Goal: Use online tool/utility

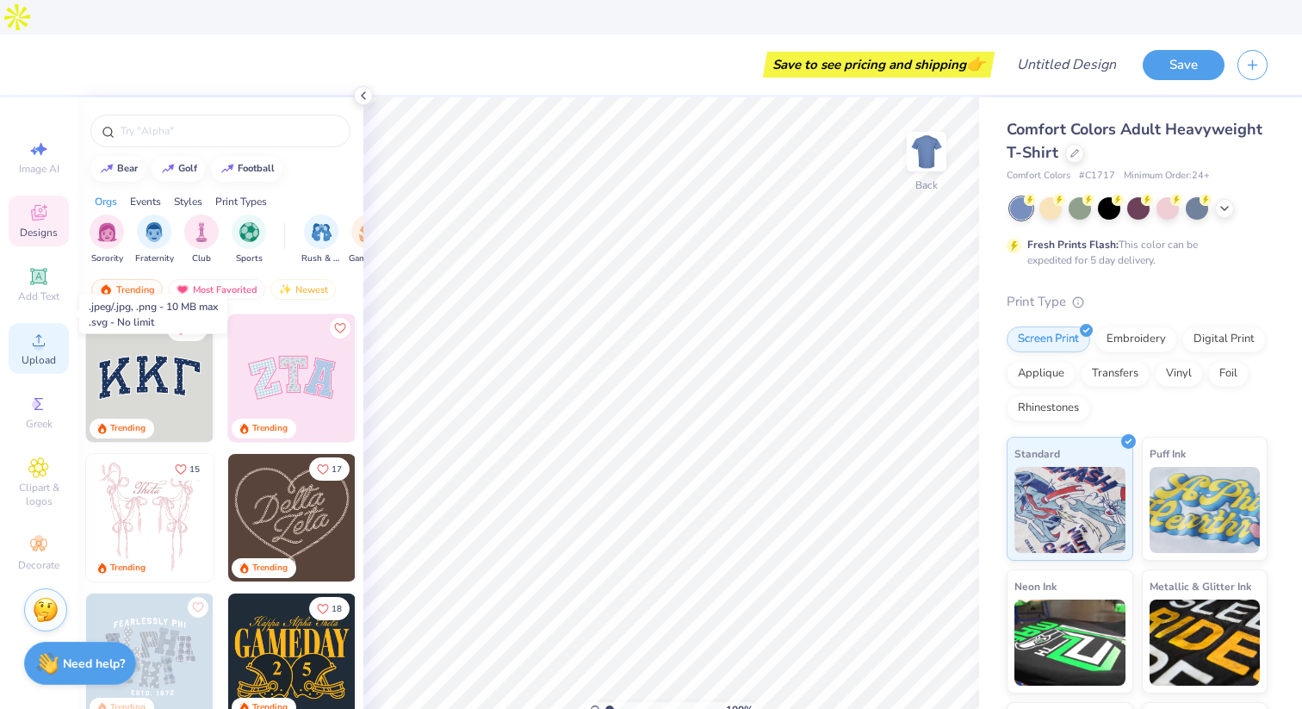
click at [44, 330] on icon at bounding box center [38, 340] width 21 height 21
click at [1052, 195] on div at bounding box center [1050, 206] width 22 height 22
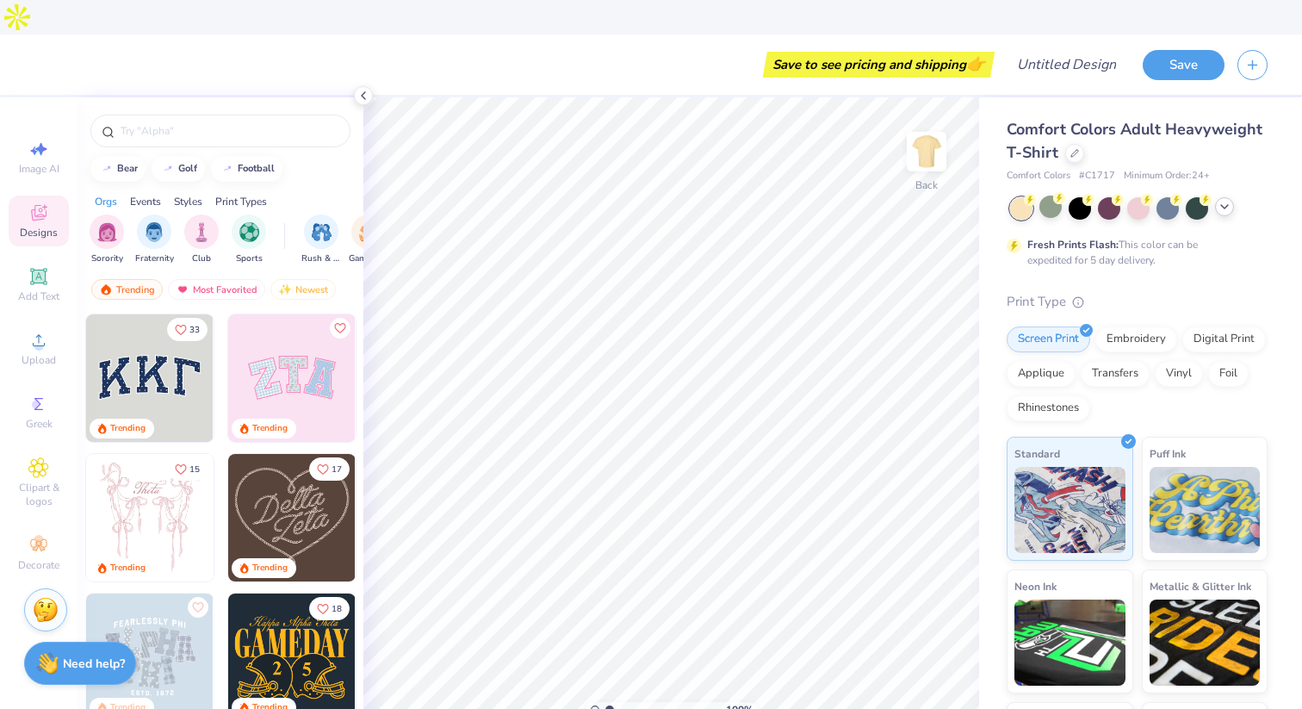
click at [1227, 200] on icon at bounding box center [1225, 207] width 14 height 14
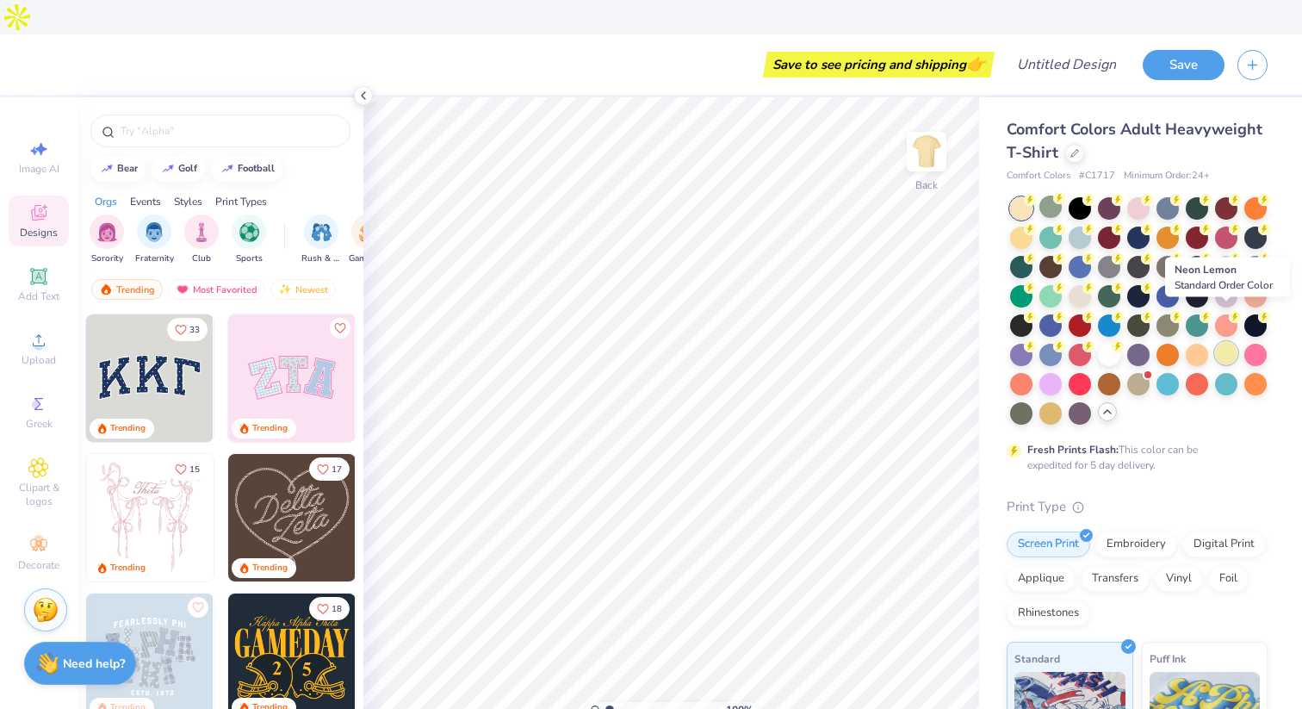
click at [1227, 342] on div at bounding box center [1226, 353] width 22 height 22
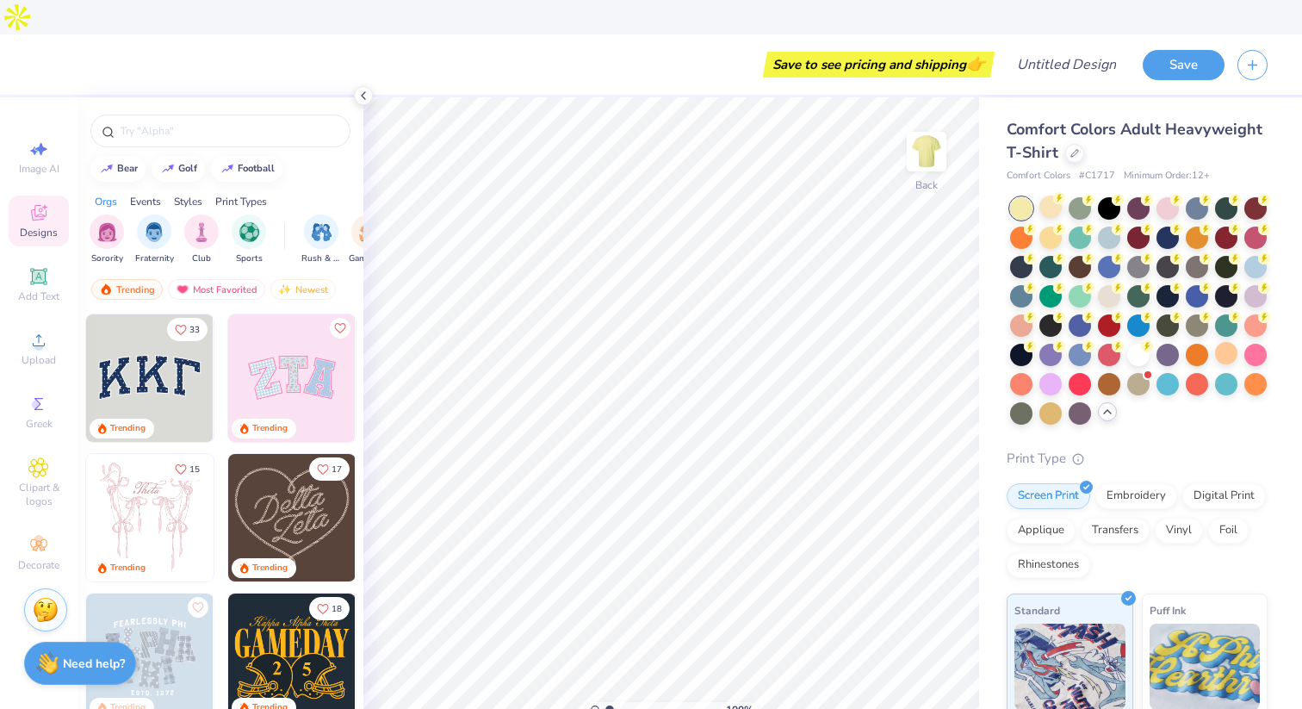
click at [1065, 197] on div at bounding box center [1138, 310] width 257 height 227
click at [1050, 195] on div at bounding box center [1050, 206] width 22 height 22
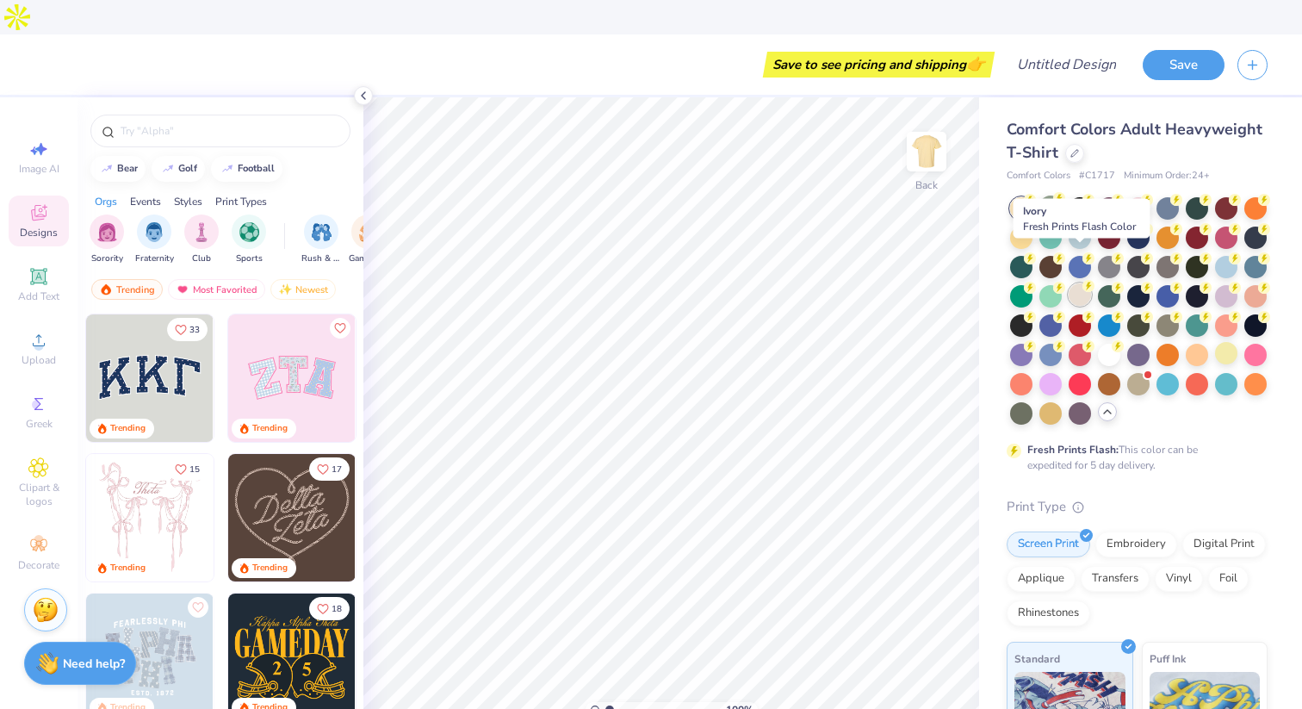
click at [1081, 283] on div at bounding box center [1080, 294] width 22 height 22
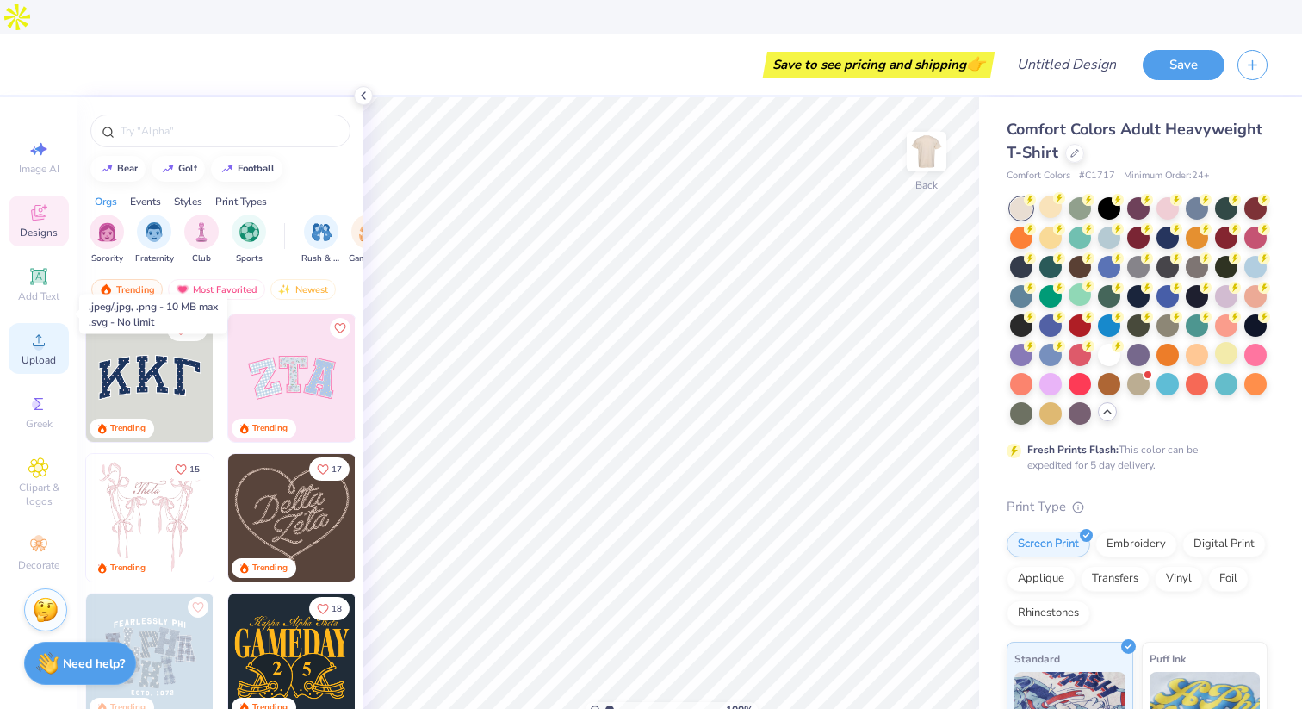
click at [46, 330] on icon at bounding box center [38, 340] width 21 height 21
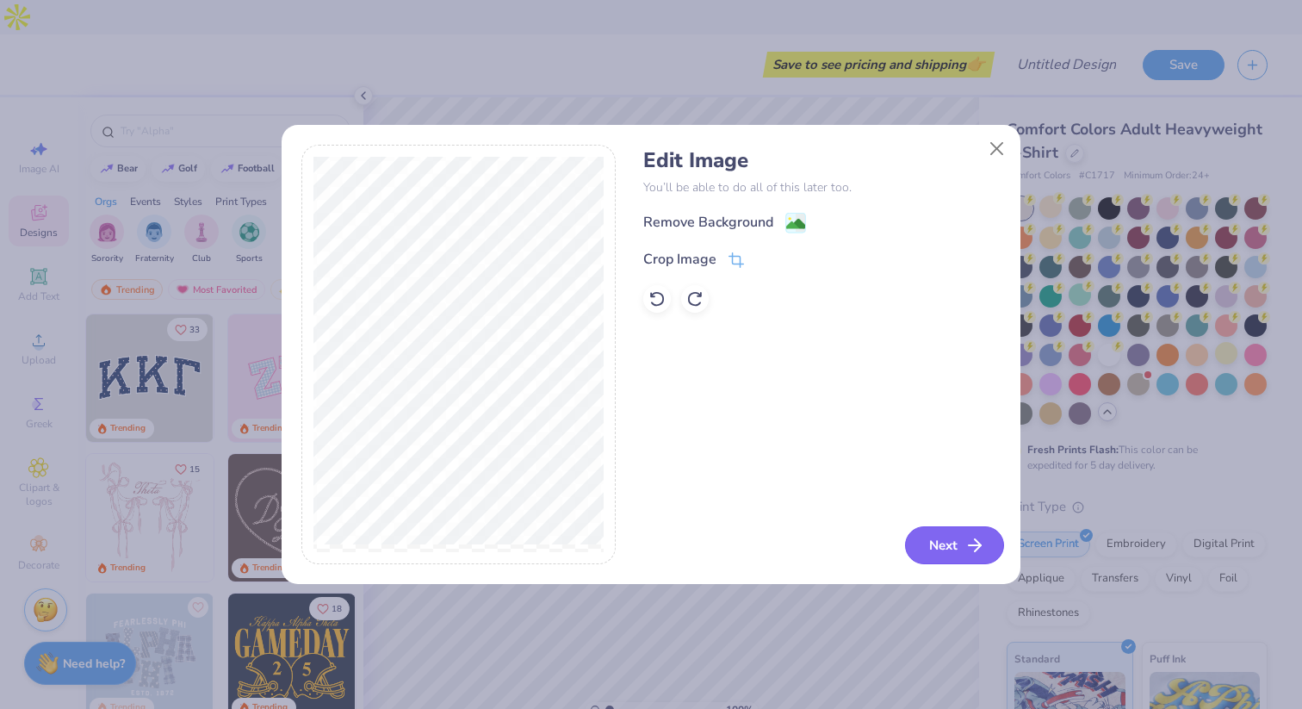
click at [948, 553] on button "Next" at bounding box center [954, 545] width 99 height 38
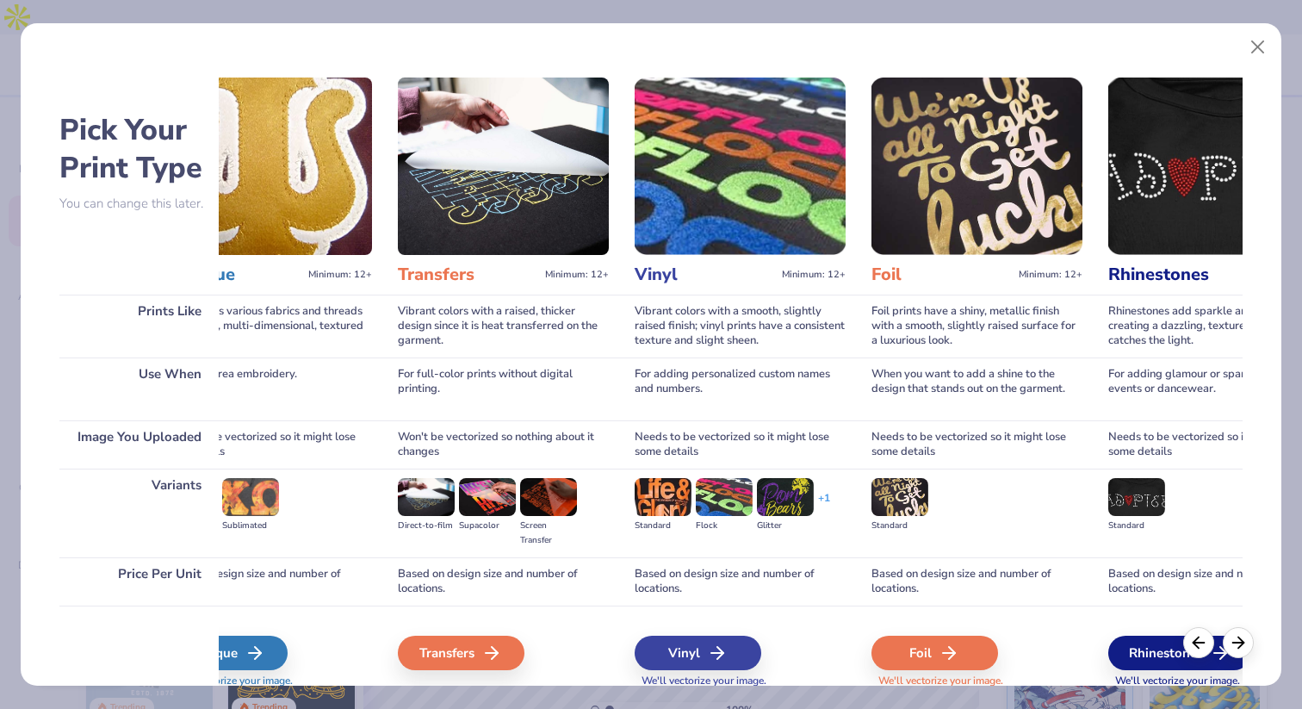
scroll to position [0, 896]
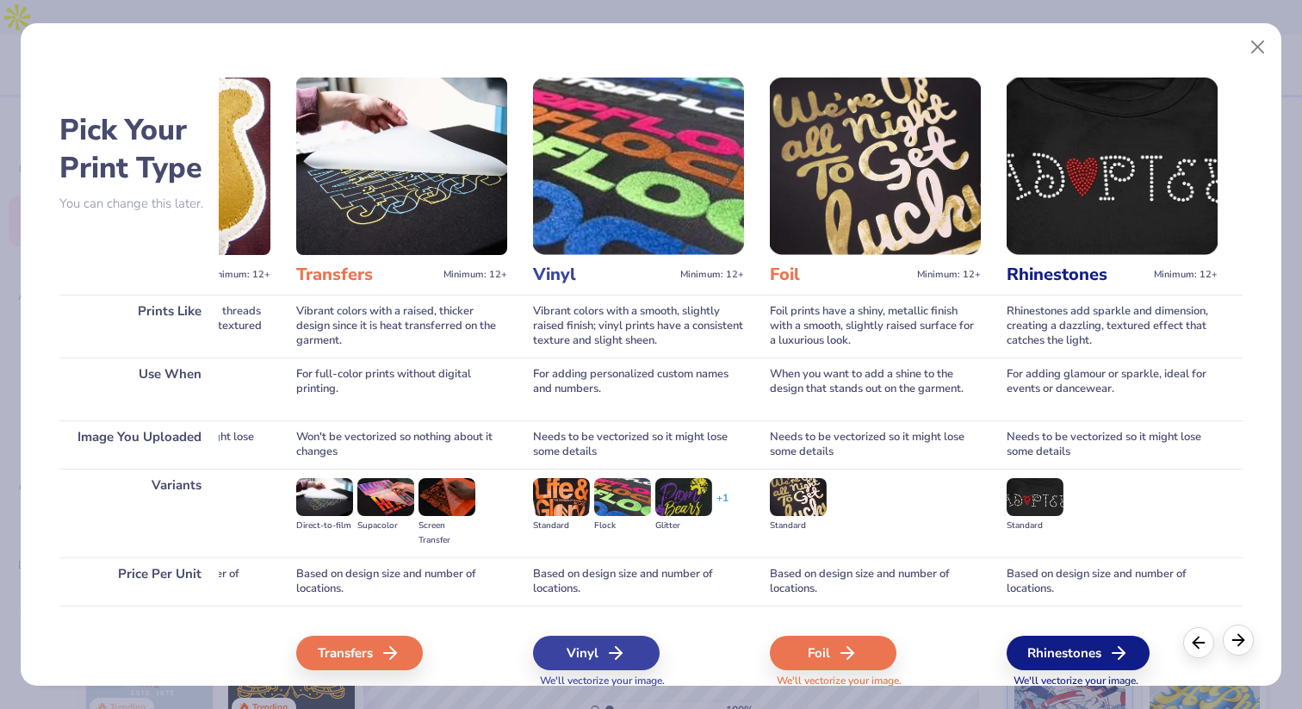
click at [1236, 637] on icon at bounding box center [1238, 639] width 19 height 19
click at [1258, 53] on button "Close" at bounding box center [1258, 47] width 33 height 33
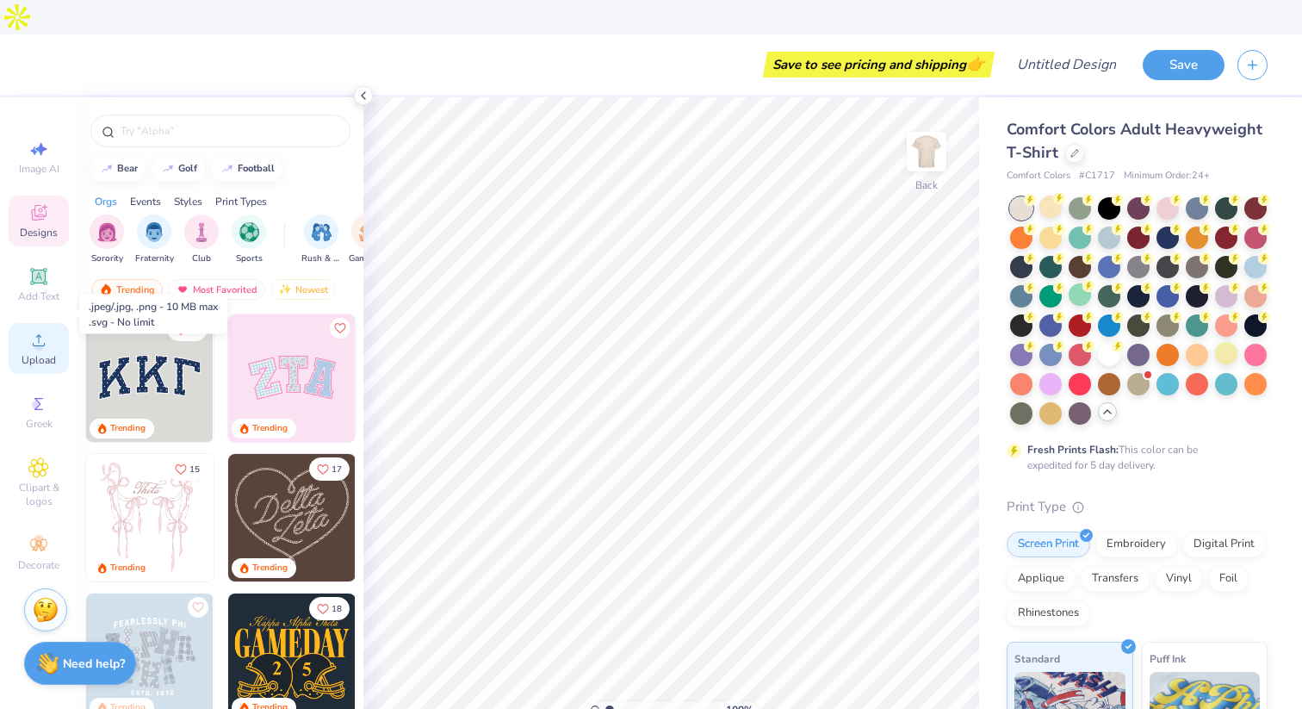
click at [38, 330] on icon at bounding box center [38, 340] width 21 height 21
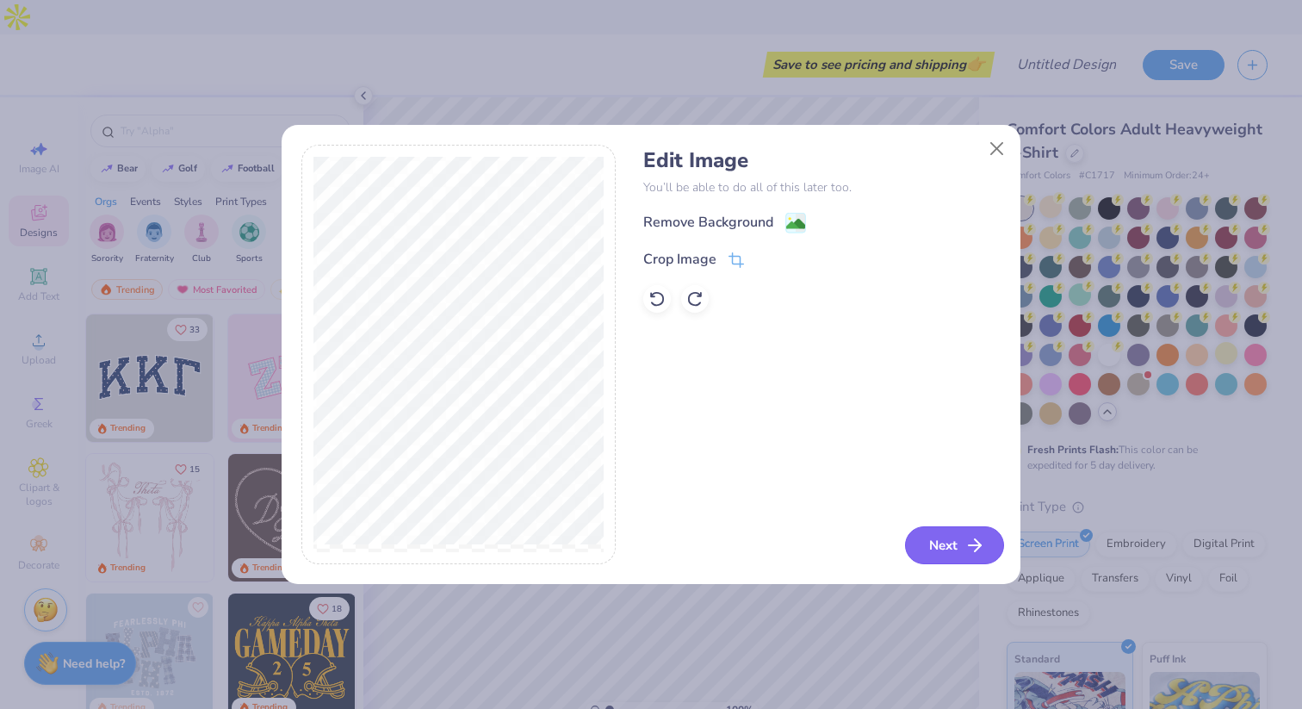
click at [957, 527] on button "Next" at bounding box center [954, 545] width 99 height 38
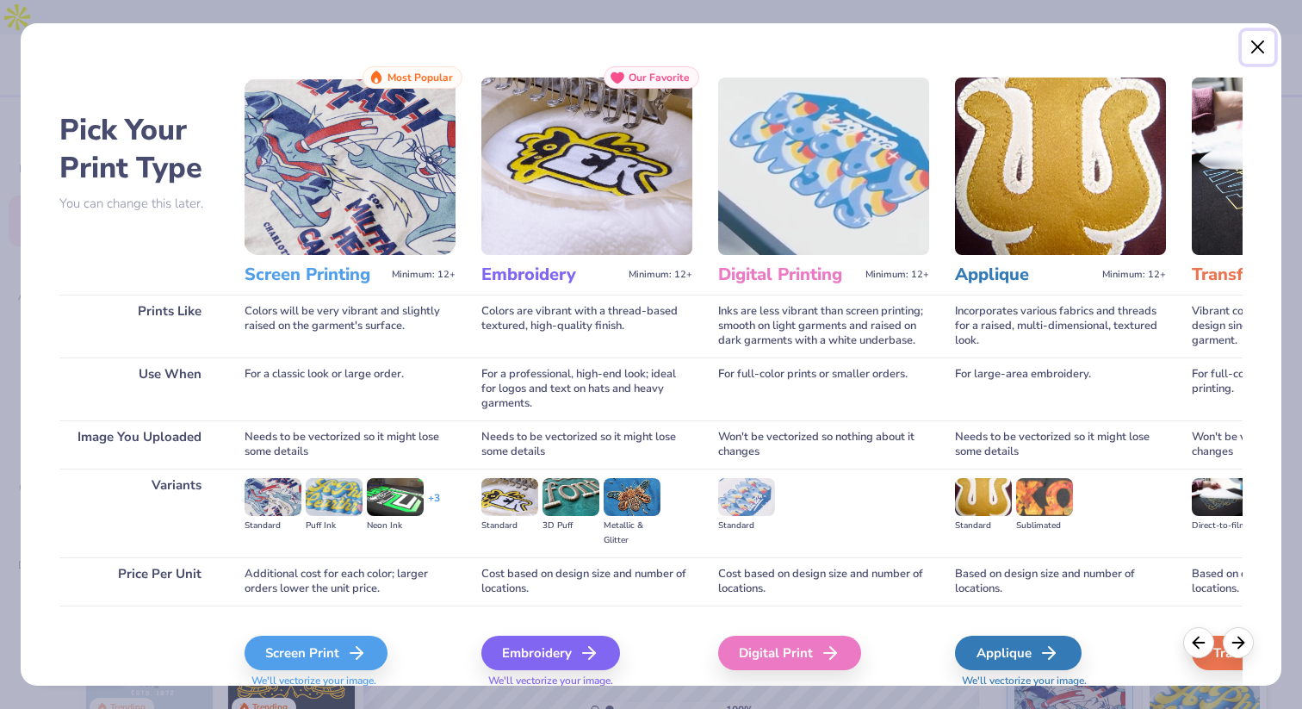
click at [1262, 45] on button "Close" at bounding box center [1258, 47] width 33 height 33
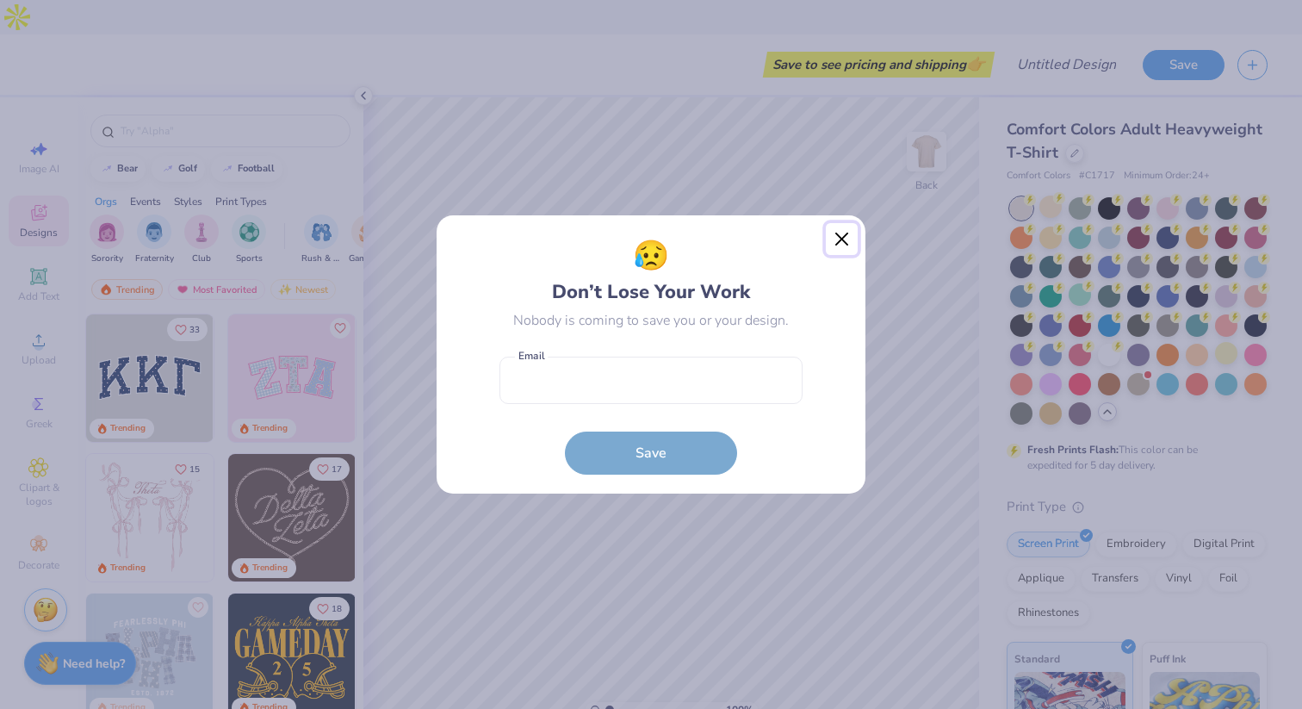
click at [834, 239] on button "Close" at bounding box center [842, 239] width 33 height 33
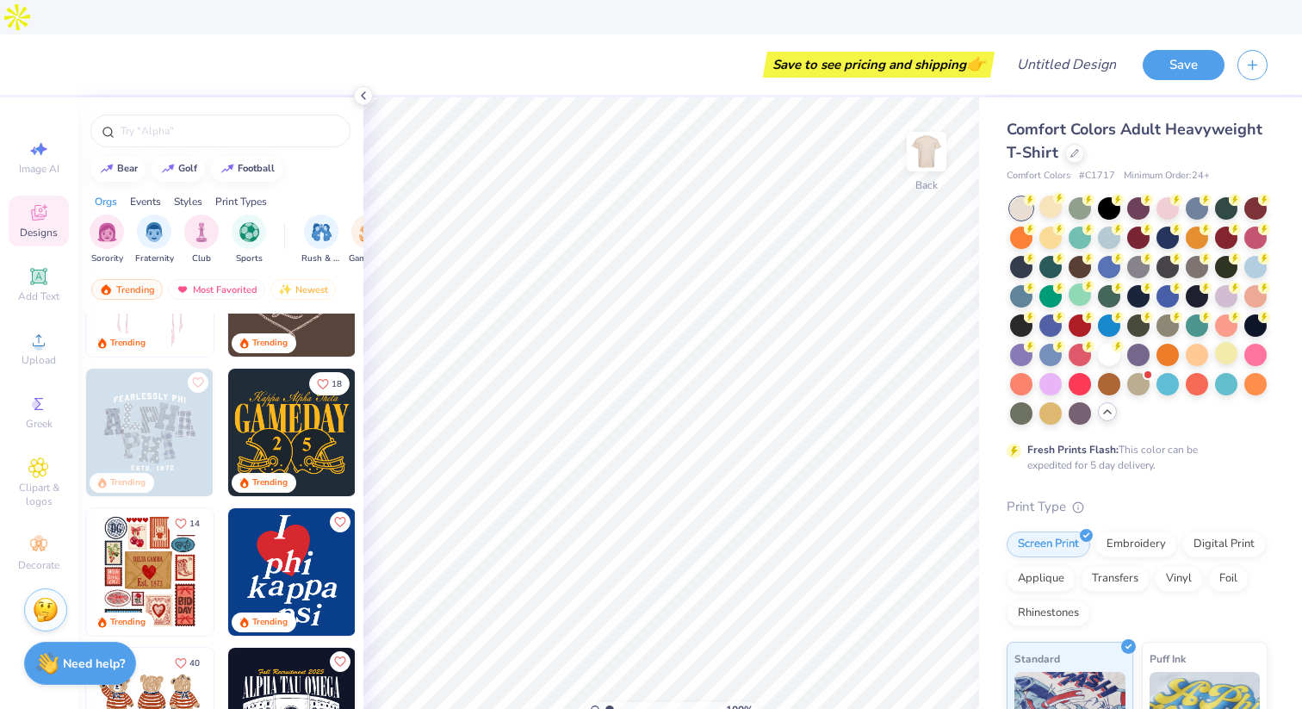
scroll to position [227, 0]
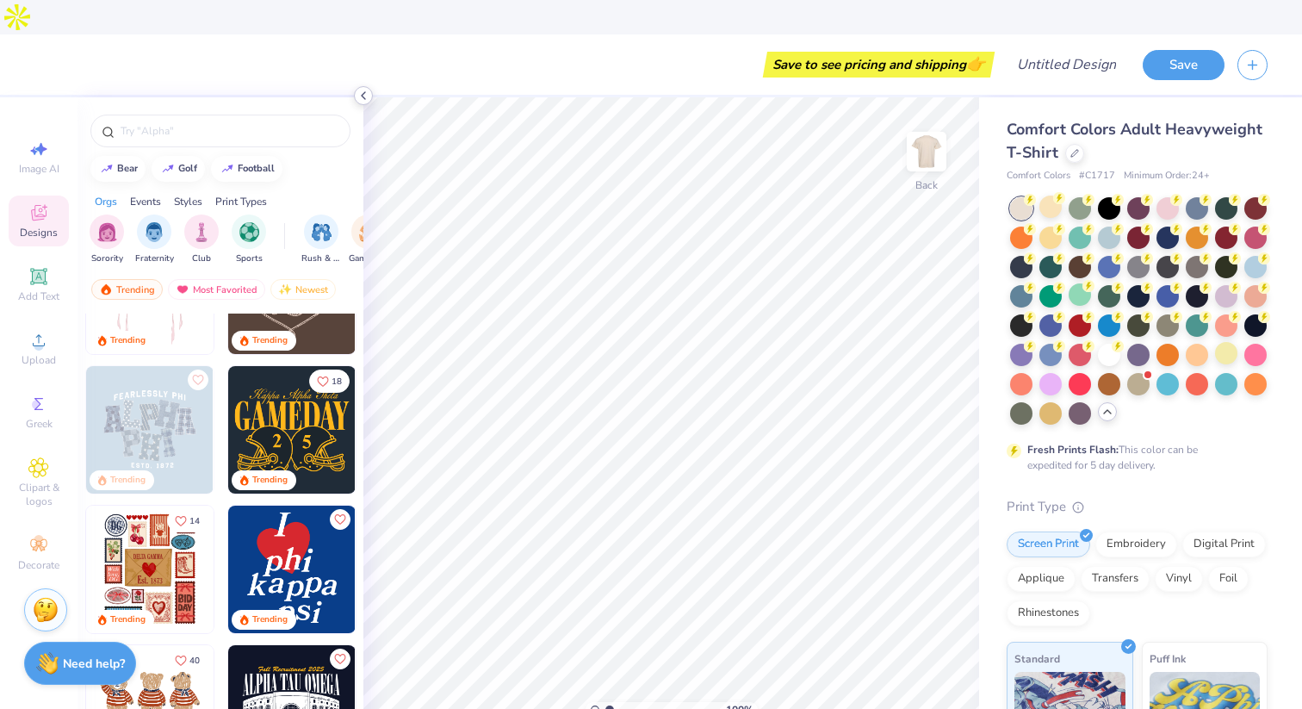
click at [366, 97] on icon at bounding box center [364, 96] width 14 height 14
